Goal: Transaction & Acquisition: Purchase product/service

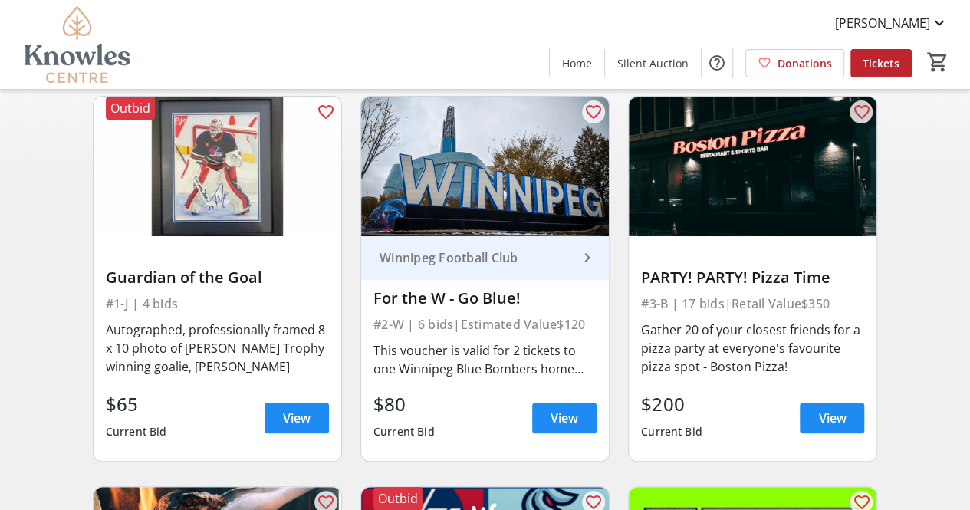
scroll to position [119, 0]
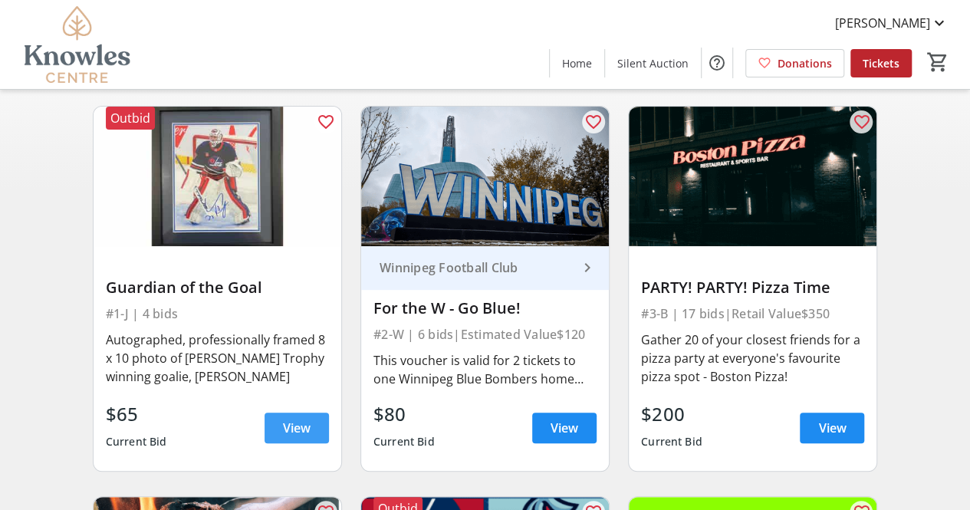
click at [294, 416] on span at bounding box center [297, 427] width 64 height 37
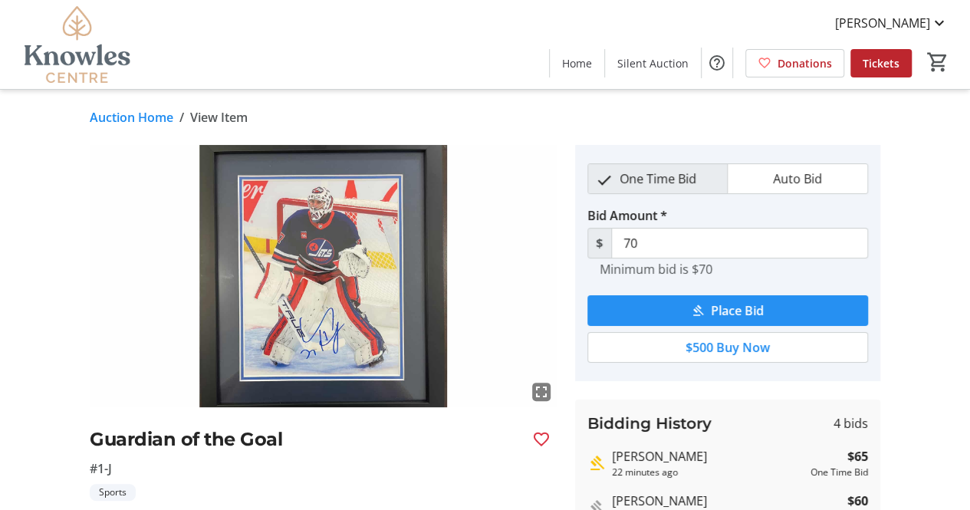
click at [733, 304] on span "Place Bid" at bounding box center [737, 310] width 53 height 18
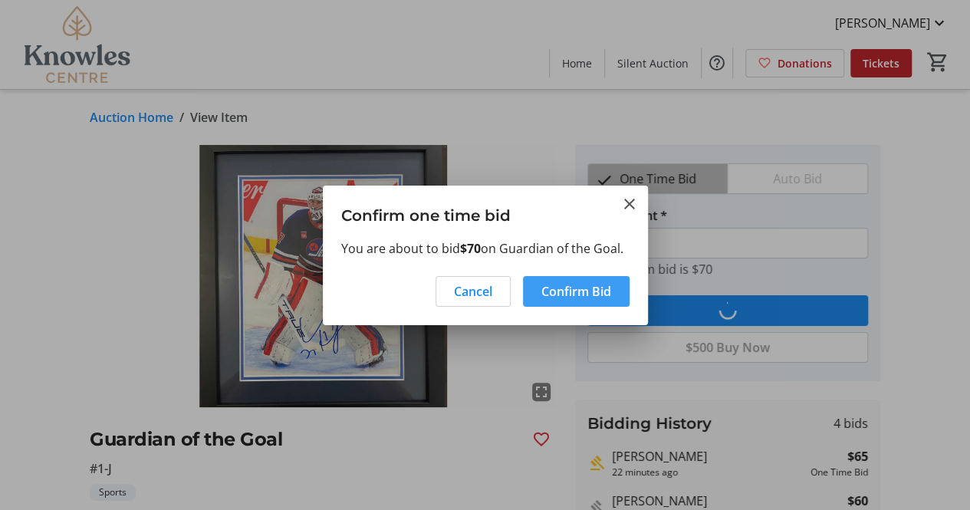
click at [588, 294] on span "Confirm Bid" at bounding box center [576, 291] width 70 height 18
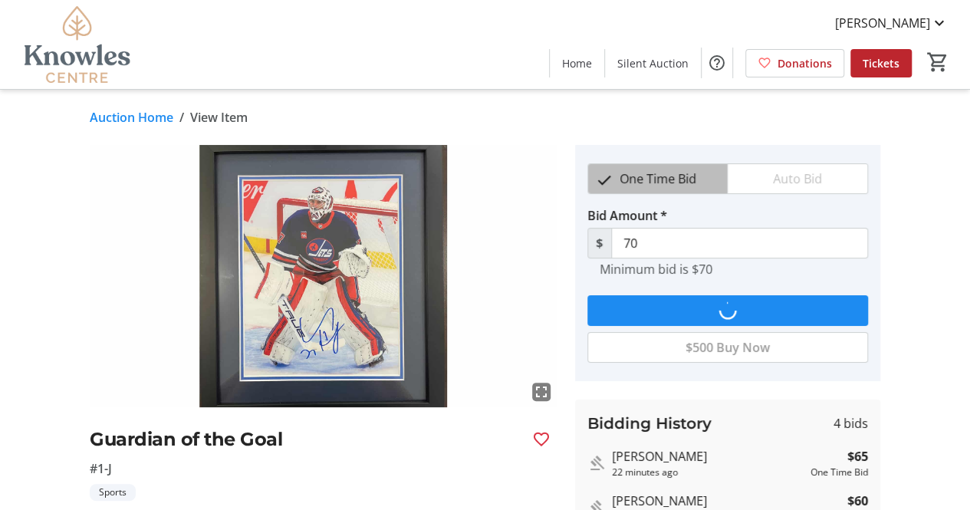
type input "75"
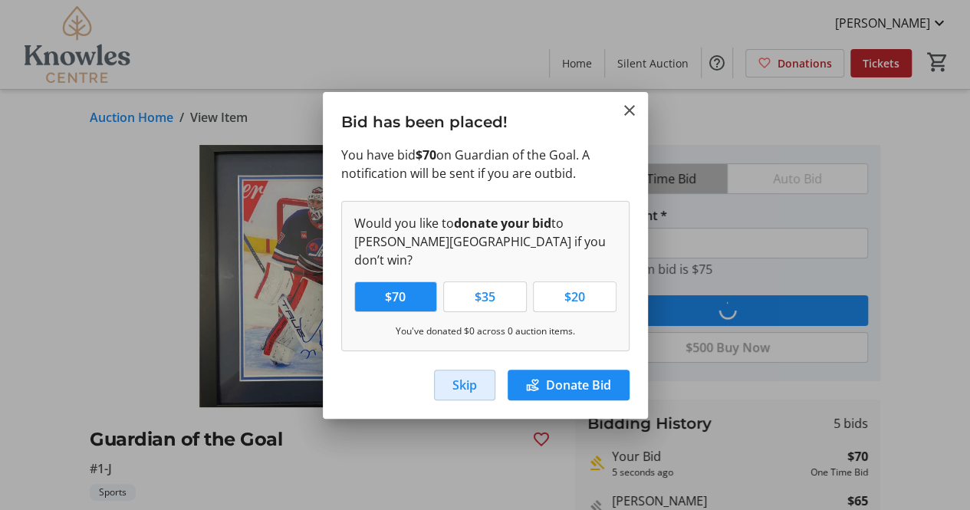
click at [469, 376] on span "Skip" at bounding box center [464, 385] width 25 height 18
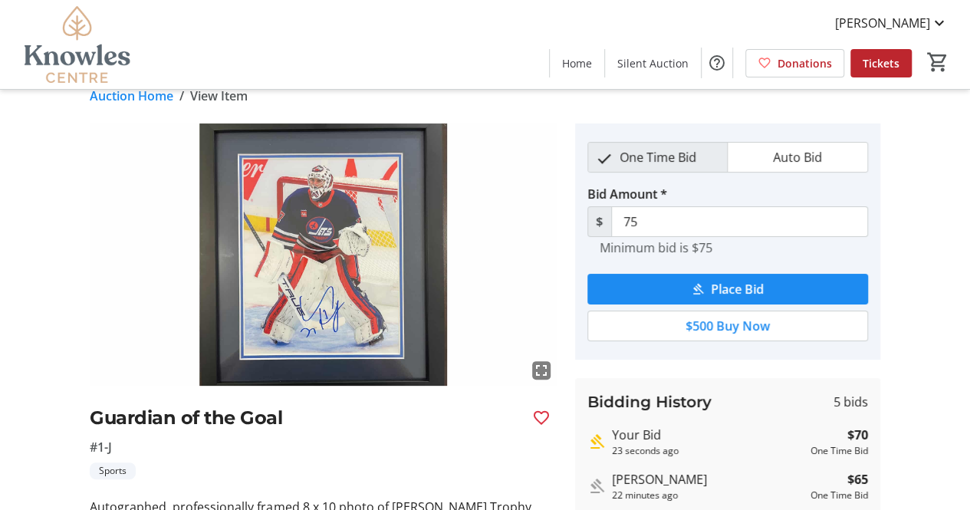
scroll to position [1, 0]
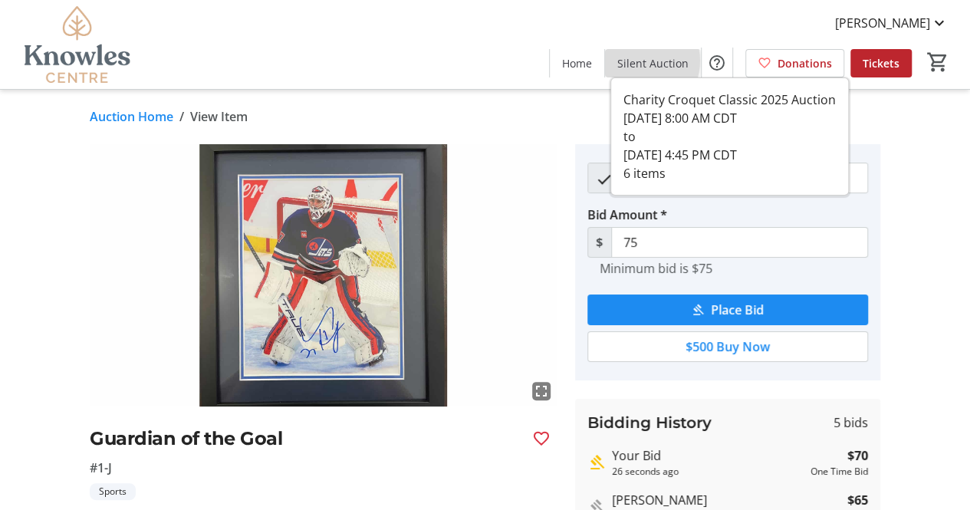
click at [644, 61] on span "Silent Auction" at bounding box center [652, 63] width 71 height 16
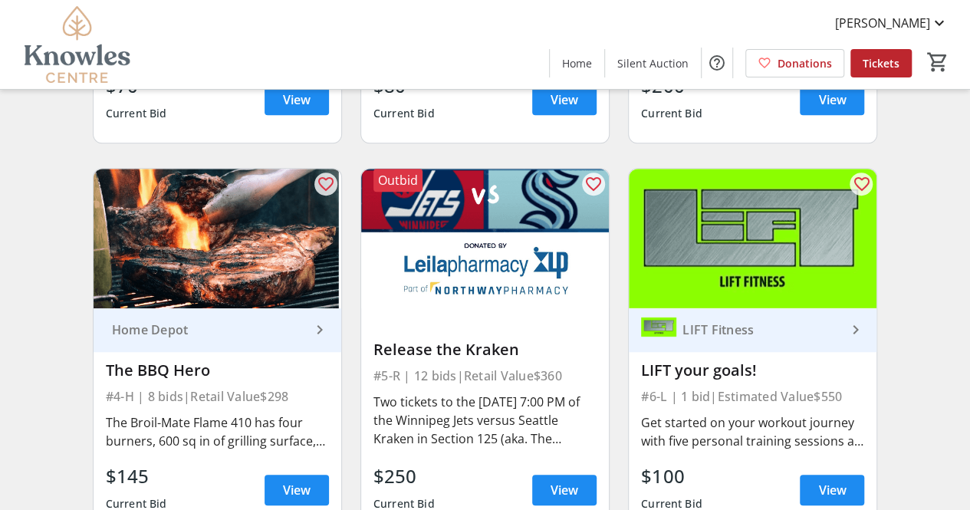
scroll to position [515, 0]
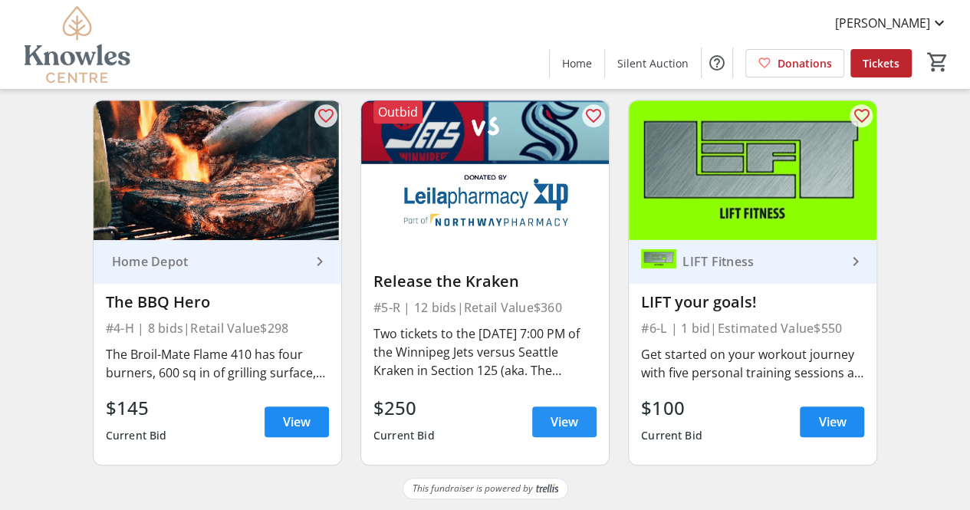
click at [556, 422] on span "View" at bounding box center [564, 421] width 28 height 18
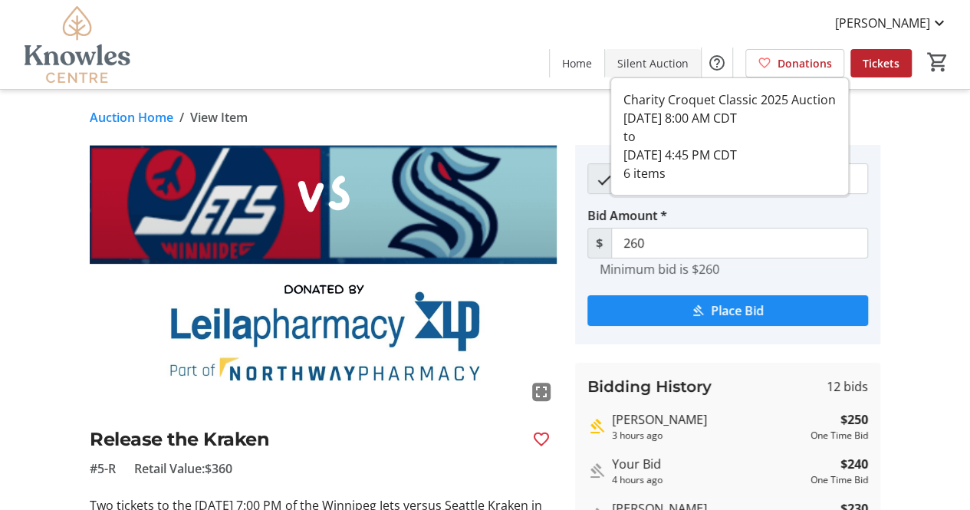
click at [653, 59] on span "Silent Auction" at bounding box center [652, 63] width 71 height 16
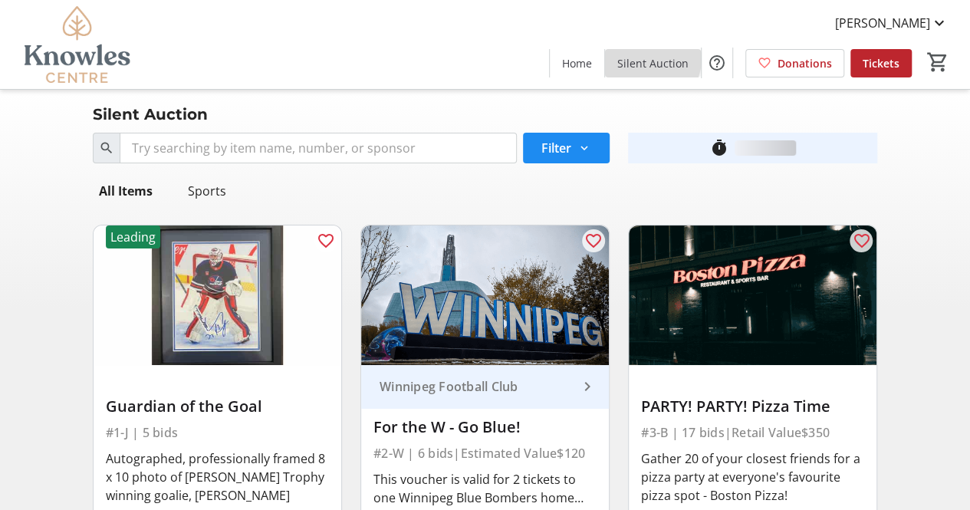
scroll to position [515, 0]
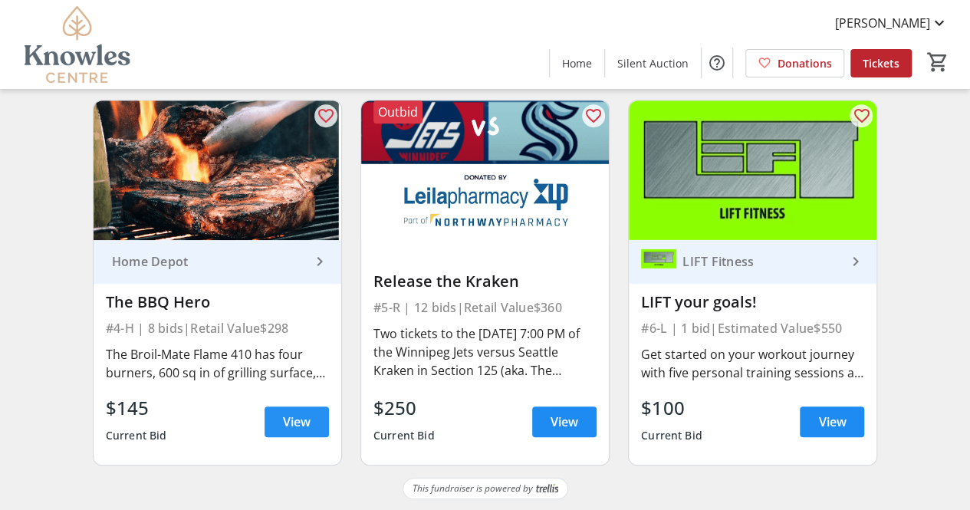
click at [304, 422] on span "View" at bounding box center [297, 421] width 28 height 18
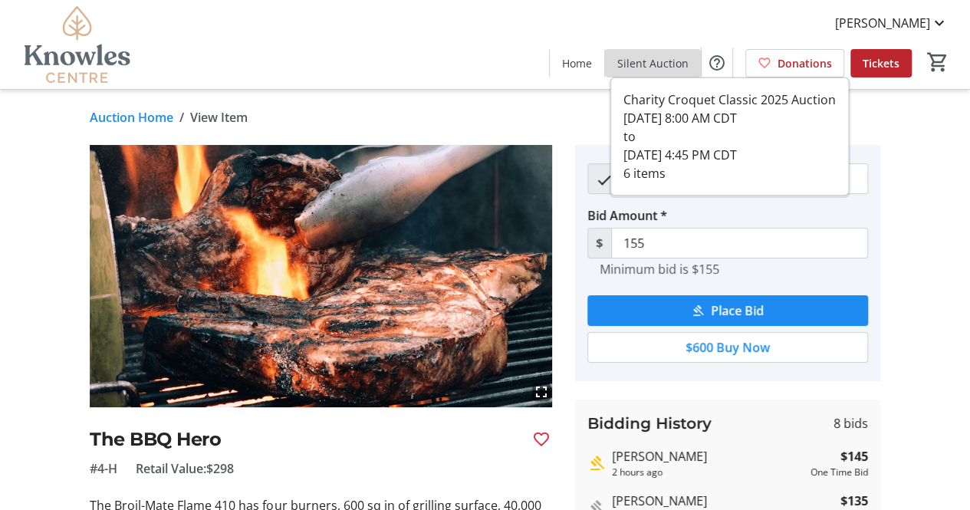
click at [673, 58] on span "Silent Auction" at bounding box center [652, 63] width 71 height 16
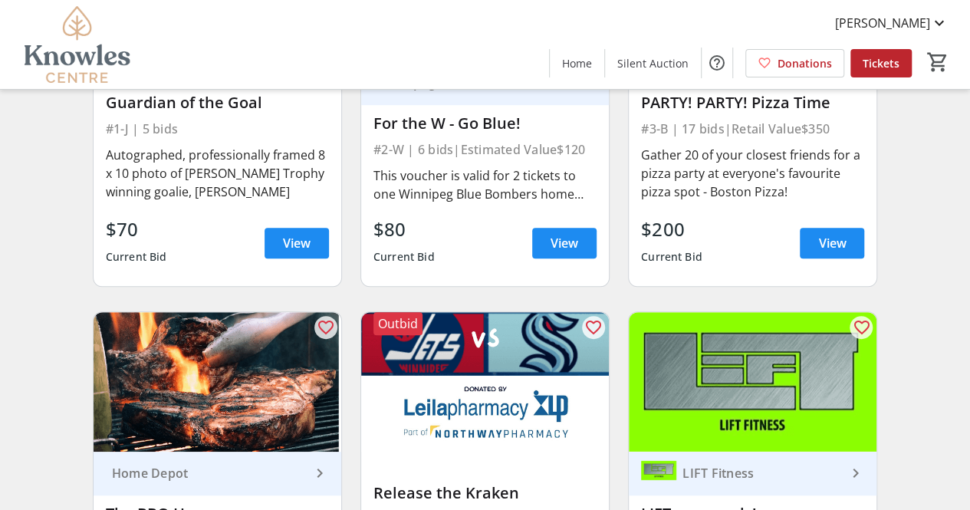
scroll to position [281, 0]
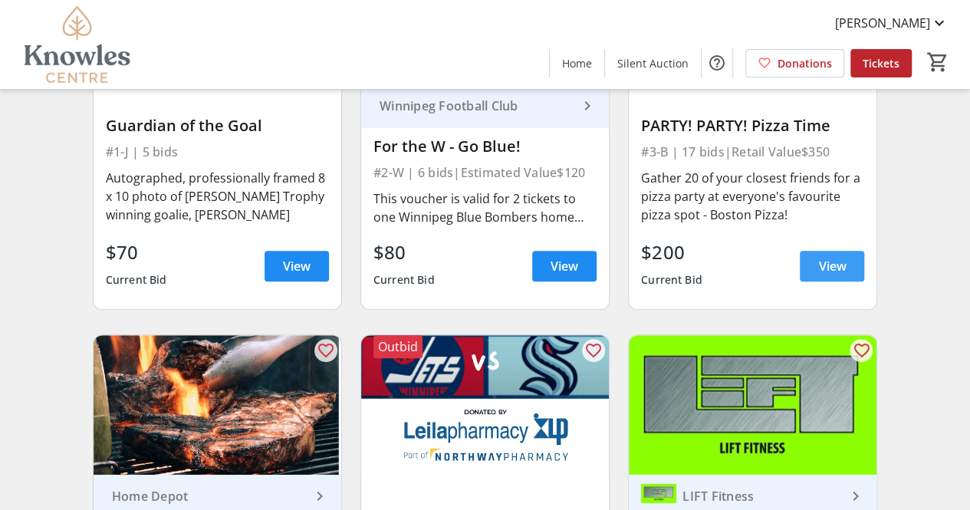
click at [822, 264] on span "View" at bounding box center [832, 266] width 28 height 18
